Goal: Task Accomplishment & Management: Manage account settings

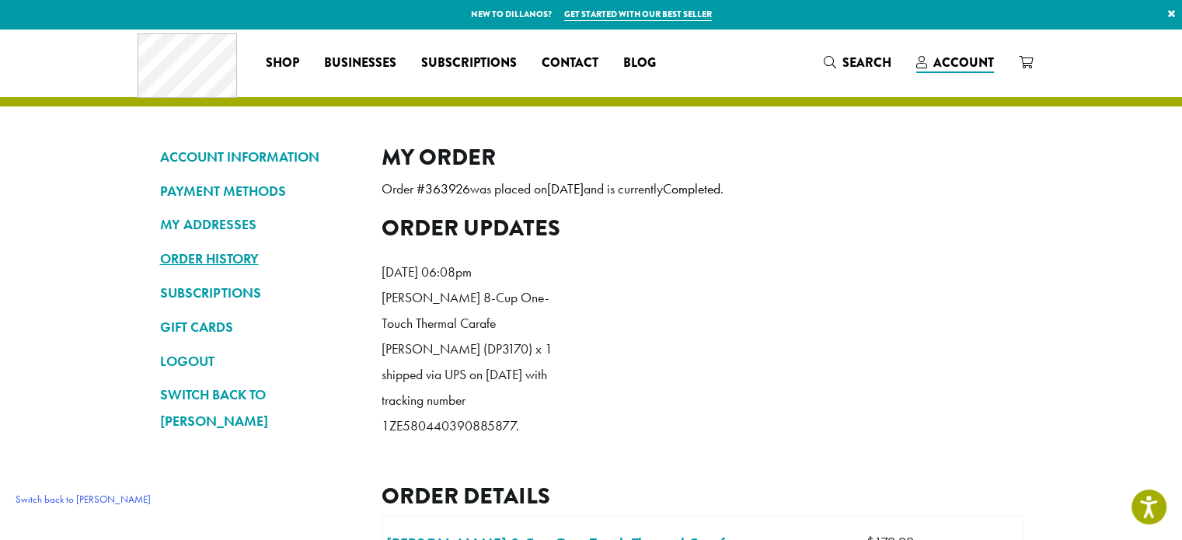
click at [214, 260] on link "ORDER HISTORY" at bounding box center [259, 259] width 198 height 26
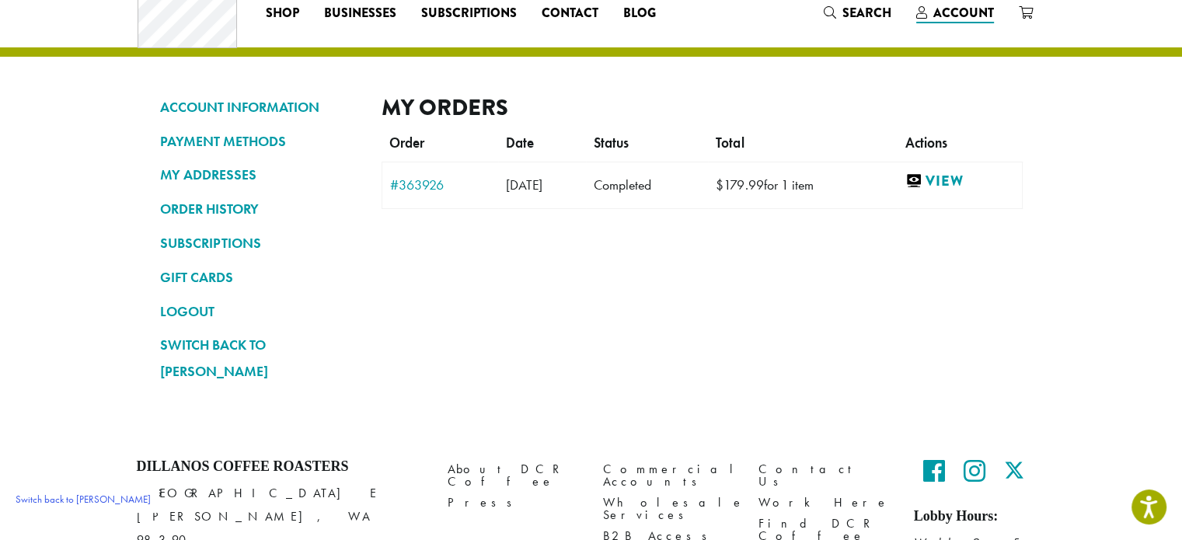
scroll to position [78, 0]
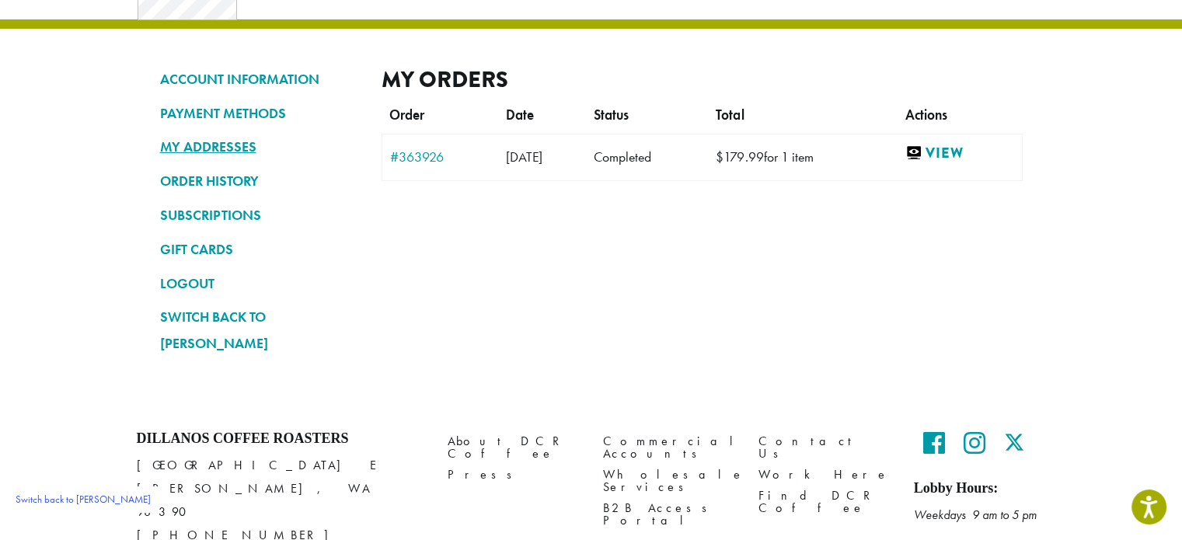
click at [245, 134] on link "MY ADDRESSES" at bounding box center [259, 147] width 198 height 26
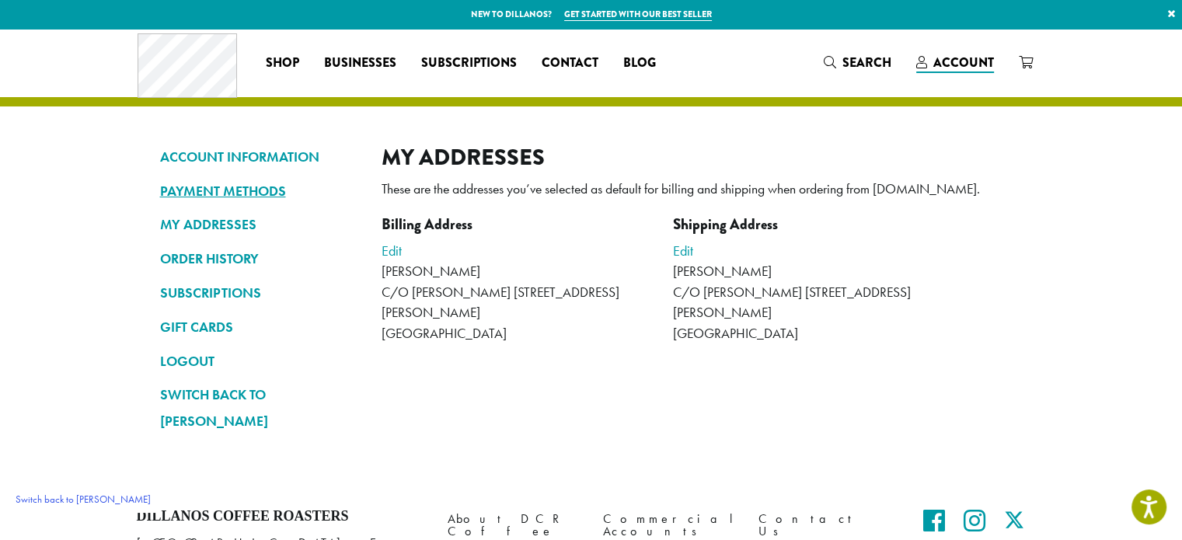
click at [246, 189] on link "PAYMENT METHODS" at bounding box center [259, 191] width 198 height 26
